Goal: Transaction & Acquisition: Purchase product/service

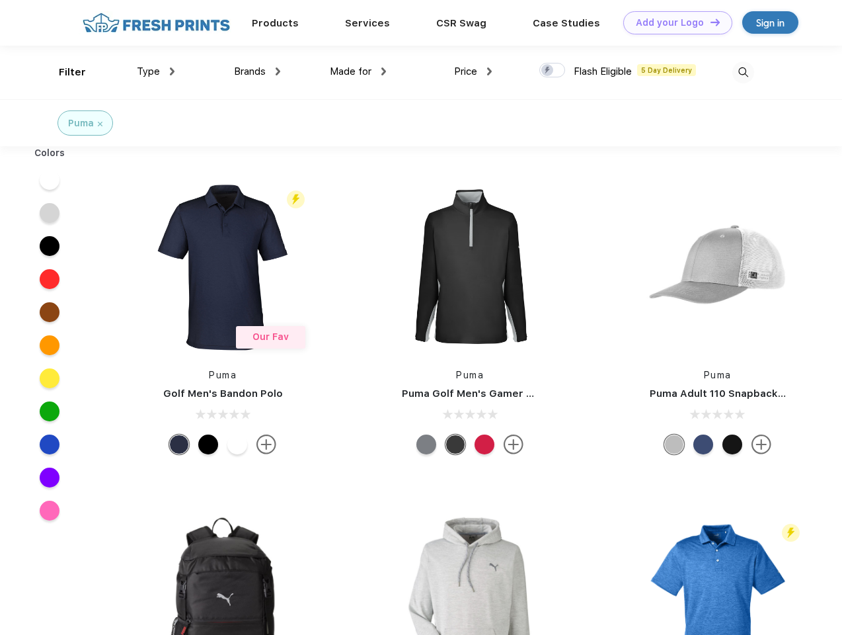
scroll to position [1, 0]
click at [673, 22] on link "Add your Logo Design Tool" at bounding box center [678, 22] width 109 height 23
click at [0, 0] on div "Design Tool" at bounding box center [0, 0] width 0 height 0
click at [709, 22] on link "Add your Logo Design Tool" at bounding box center [678, 22] width 109 height 23
click at [63, 72] on div "Filter" at bounding box center [72, 72] width 27 height 15
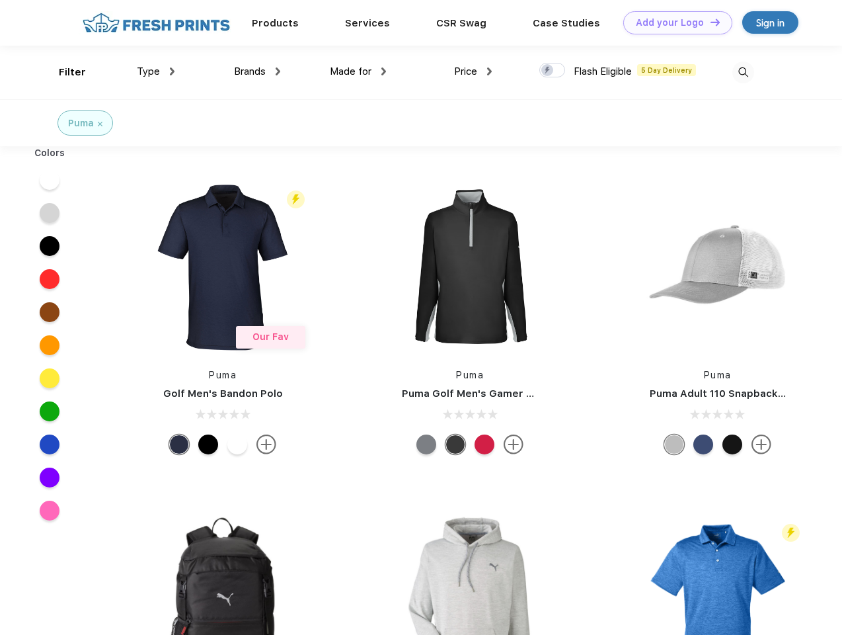
click at [156, 71] on span "Type" at bounding box center [148, 71] width 23 height 12
click at [257, 71] on span "Brands" at bounding box center [250, 71] width 32 height 12
click at [358, 71] on span "Made for" at bounding box center [351, 71] width 42 height 12
click at [473, 71] on span "Price" at bounding box center [465, 71] width 23 height 12
click at [553, 71] on div at bounding box center [553, 70] width 26 height 15
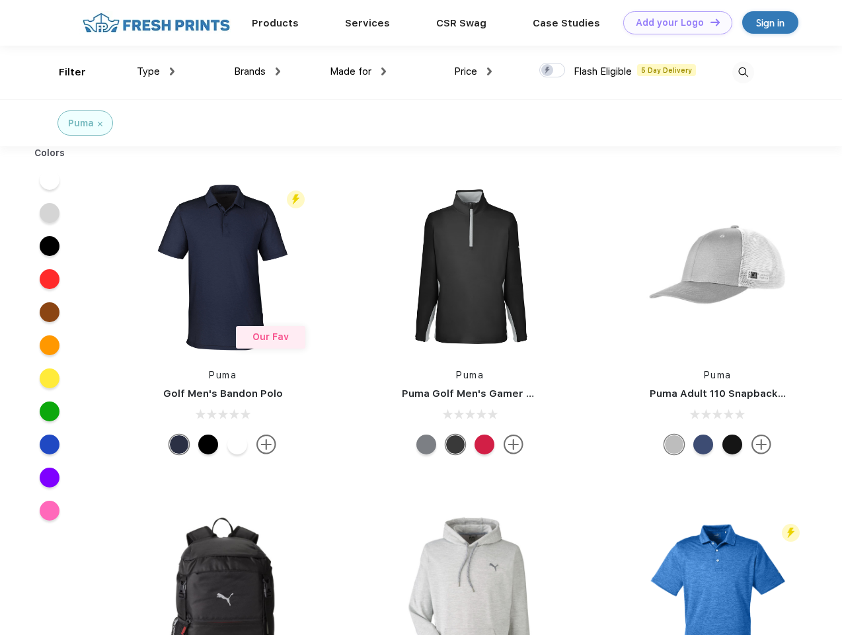
click at [548, 71] on input "checkbox" at bounding box center [544, 66] width 9 height 9
click at [743, 72] on img at bounding box center [744, 72] width 22 height 22
